Goal: Task Accomplishment & Management: Complete application form

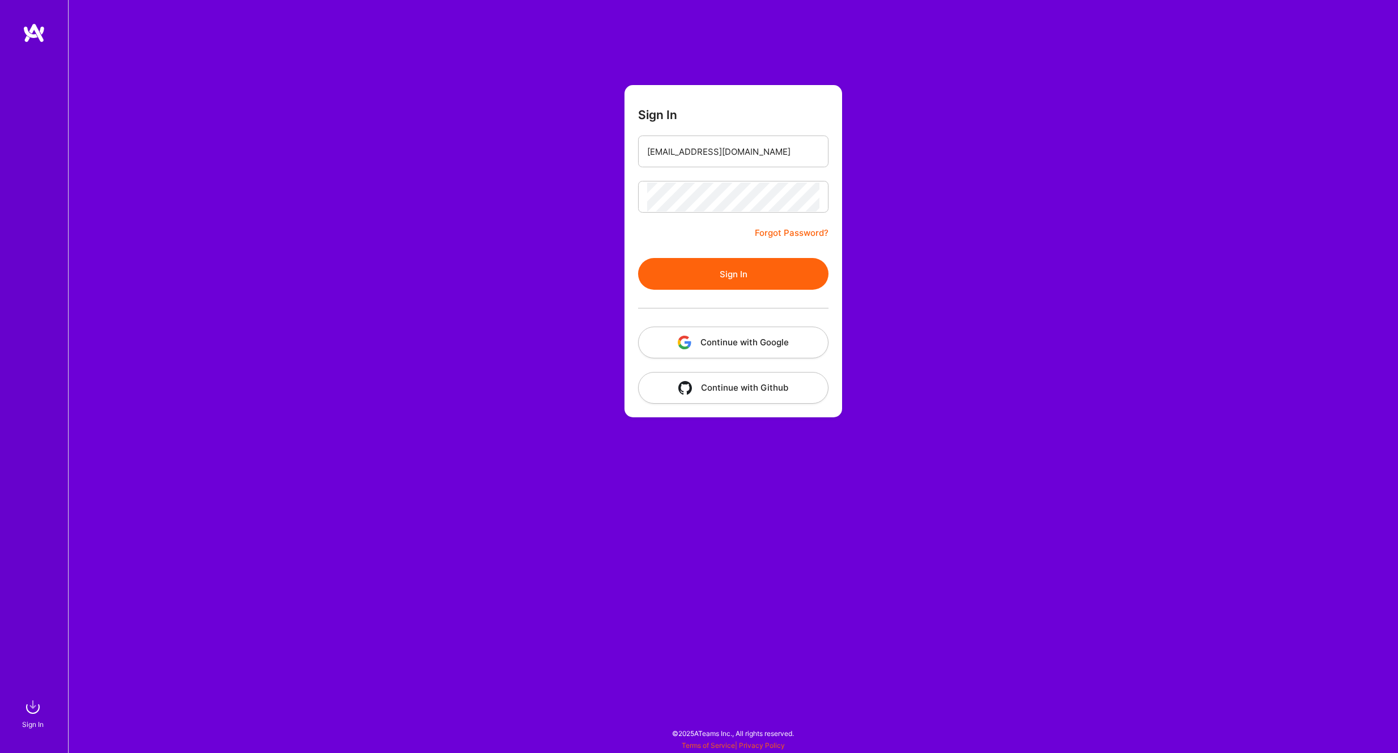
click at [712, 287] on button "Sign In" at bounding box center [733, 274] width 190 height 32
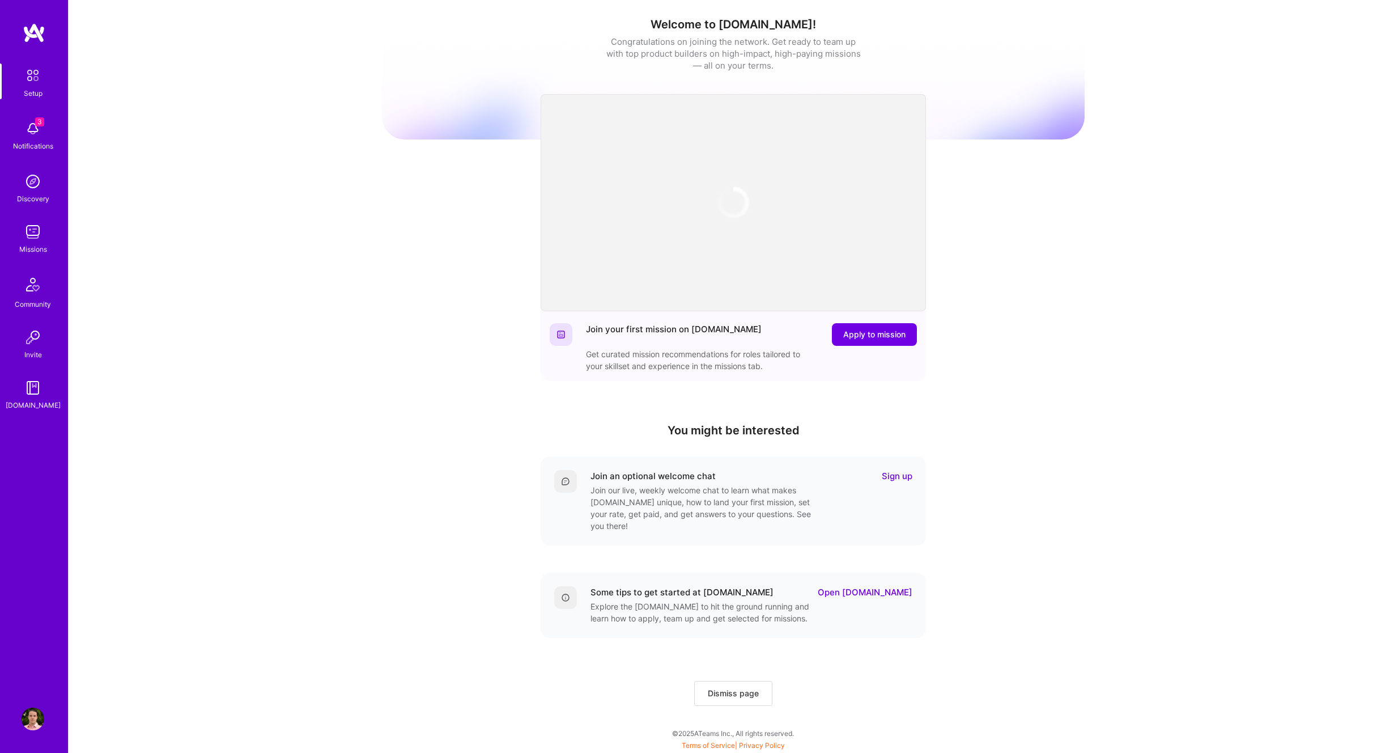
click at [24, 124] on img at bounding box center [33, 128] width 23 height 23
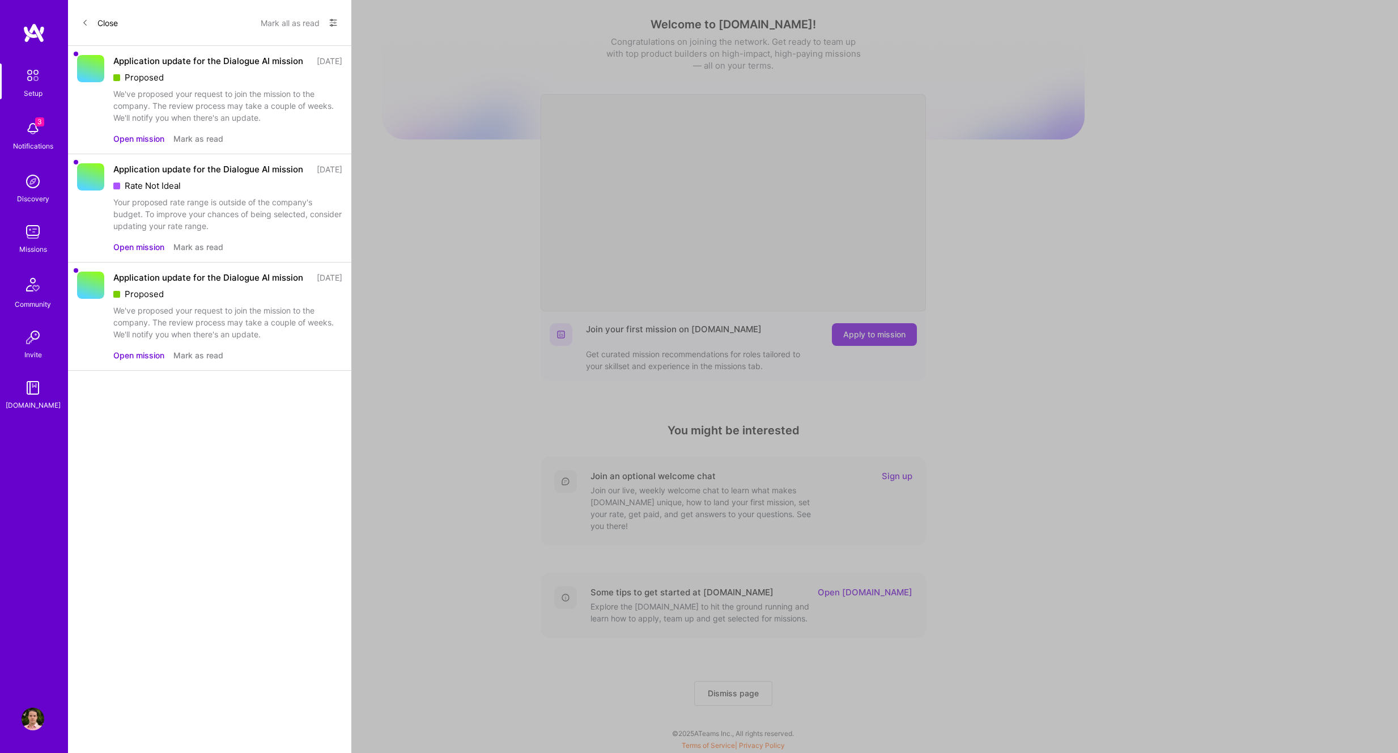
click at [147, 145] on button "Open mission" at bounding box center [138, 139] width 51 height 12
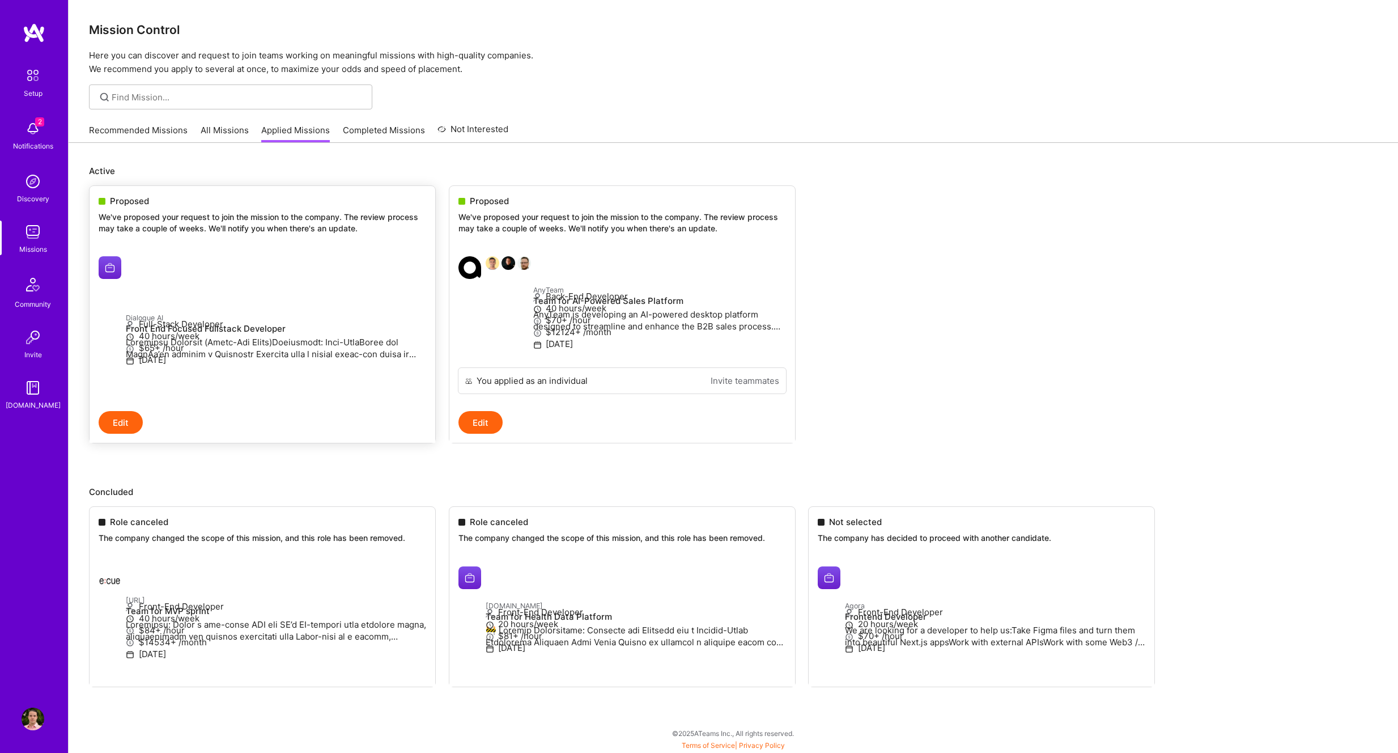
click at [253, 239] on div "Proposed We've proposed your request to join the mission to the company. The re…" at bounding box center [263, 216] width 346 height 61
click at [297, 324] on h4 "Front End Focused Fullstack Developer" at bounding box center [276, 329] width 300 height 10
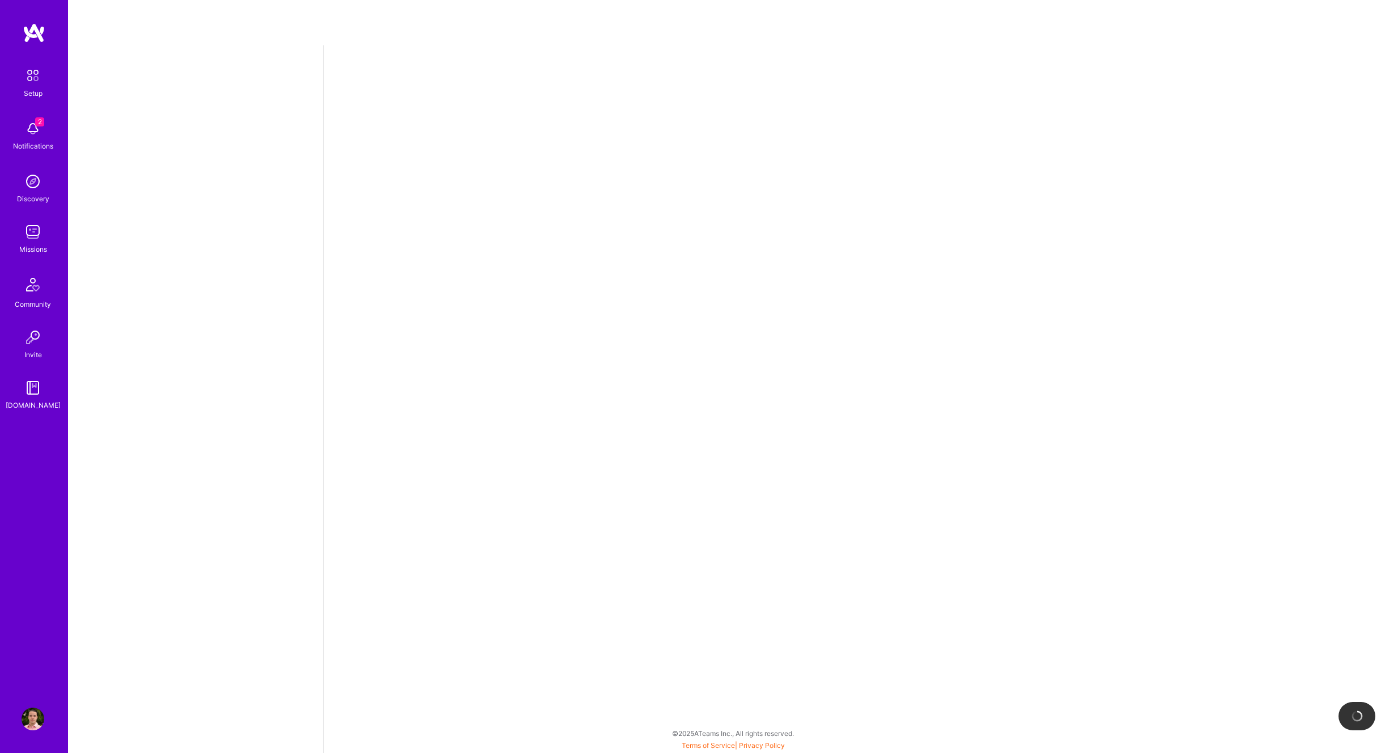
select select "NI"
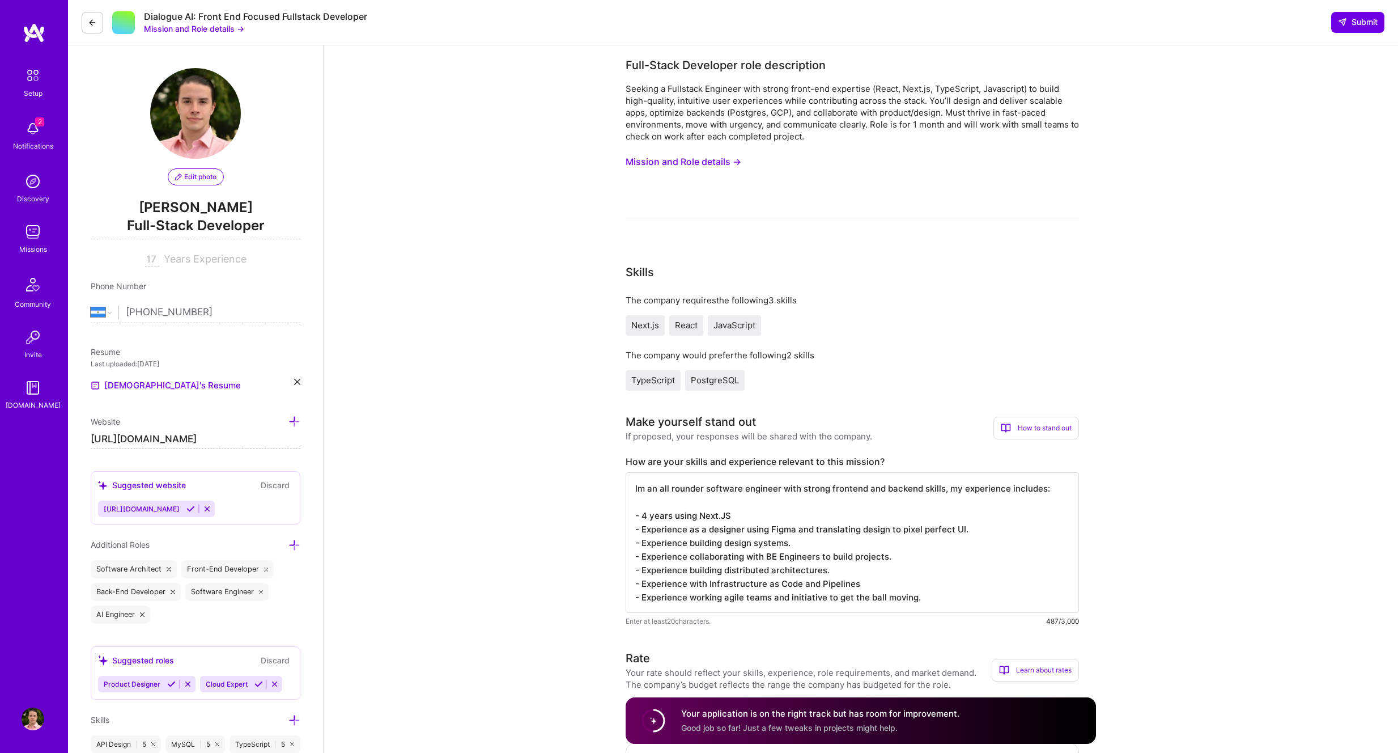
click at [690, 167] on button "Mission and Role details →" at bounding box center [684, 161] width 116 height 21
